Goal: Information Seeking & Learning: Learn about a topic

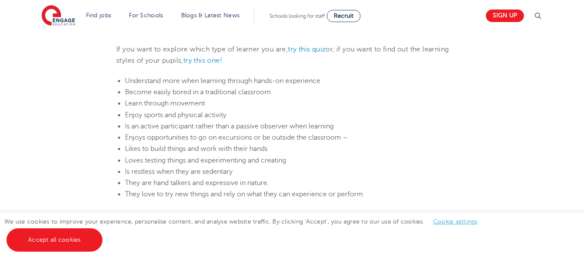
scroll to position [519, 0]
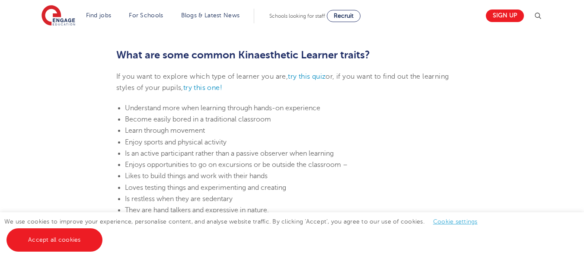
scroll to position [476, 0]
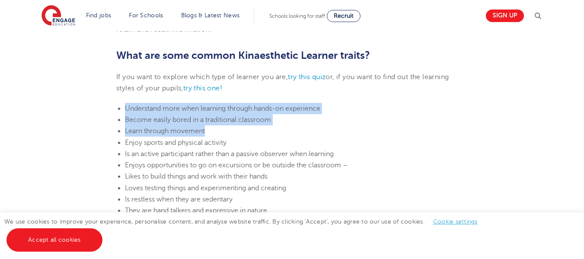
drag, startPoint x: 124, startPoint y: 106, endPoint x: 257, endPoint y: 132, distance: 135.3
click at [257, 132] on ul "Understand more when learning through hands-on experience Become easily bored i…" at bounding box center [291, 165] width 351 height 125
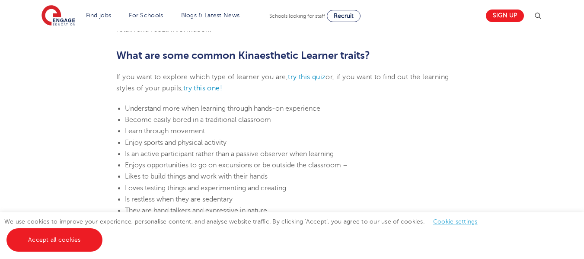
click at [293, 137] on li "Enjoy sports and physical activity" at bounding box center [296, 142] width 343 height 11
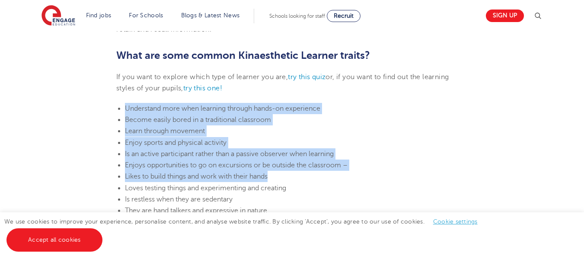
drag, startPoint x: 127, startPoint y: 105, endPoint x: 328, endPoint y: 176, distance: 213.4
click at [328, 176] on ul "Understand more when learning through hands-on experience Become easily bored i…" at bounding box center [291, 165] width 351 height 125
copy ul "Understand more when learning through hands-on experience Become easily bored i…"
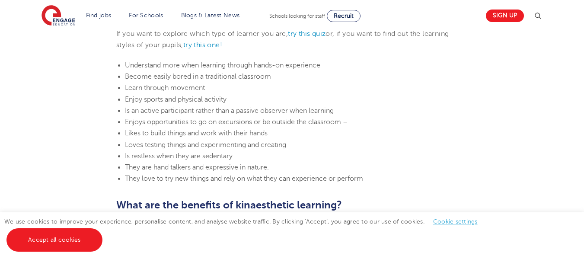
click at [383, 150] on li "Loves testing things and experimenting and creating" at bounding box center [296, 144] width 343 height 11
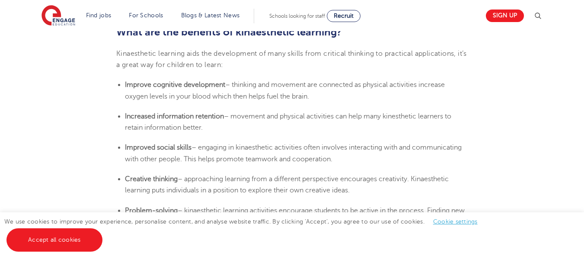
scroll to position [519, 0]
